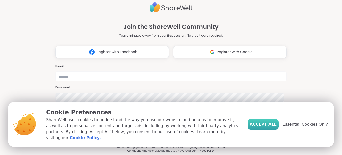
click at [265, 124] on span "Accept All" at bounding box center [263, 125] width 27 height 6
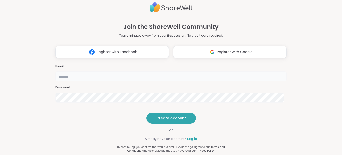
click at [168, 72] on input "email" at bounding box center [170, 77] width 231 height 10
type input "**********"
